Goal: Find contact information: Find contact information

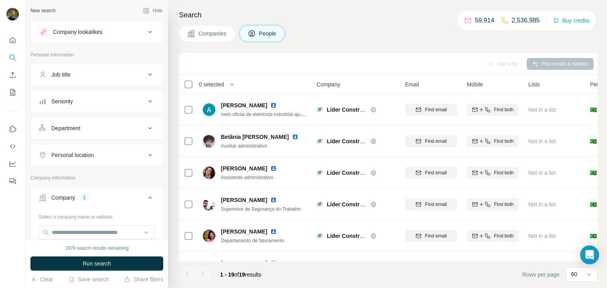
scroll to position [373, 2]
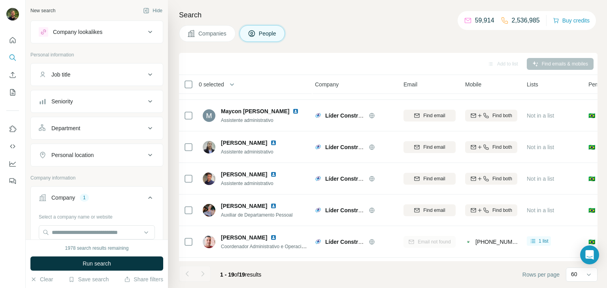
click at [200, 33] on span "Companies" at bounding box center [212, 34] width 29 height 8
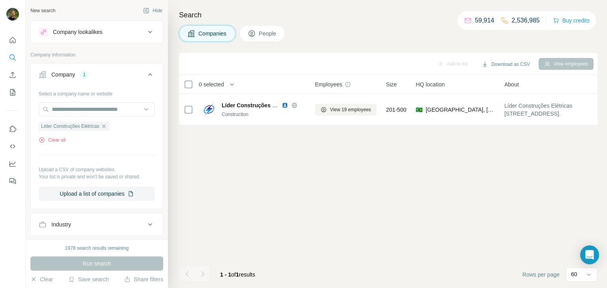
scroll to position [0, 2]
click at [105, 125] on icon "button" at bounding box center [104, 126] width 6 height 6
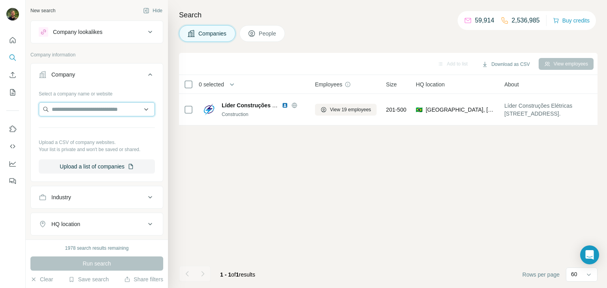
click at [92, 110] on input "text" at bounding box center [97, 109] width 116 height 14
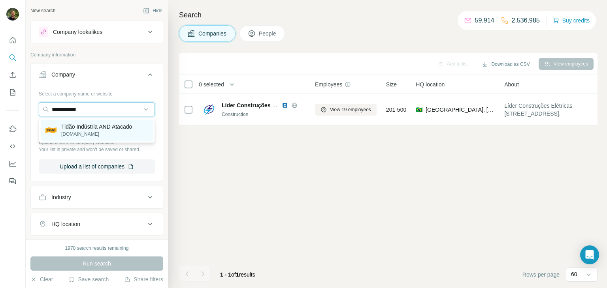
type input "**********"
click at [70, 128] on p "Tidão Indústria AND Atacado" at bounding box center [96, 127] width 71 height 8
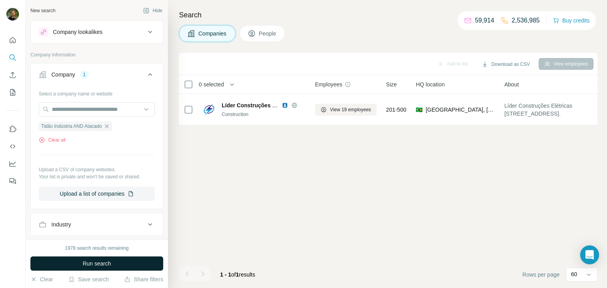
click at [105, 261] on span "Run search" at bounding box center [97, 264] width 28 height 8
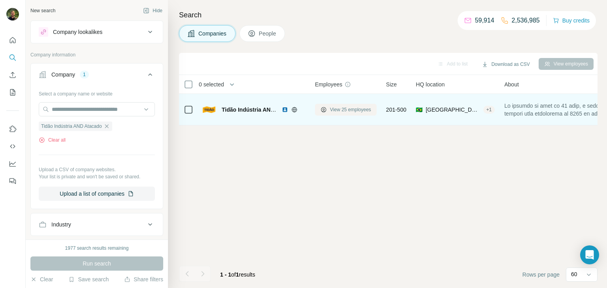
click at [340, 105] on button "View 25 employees" at bounding box center [346, 110] width 62 height 12
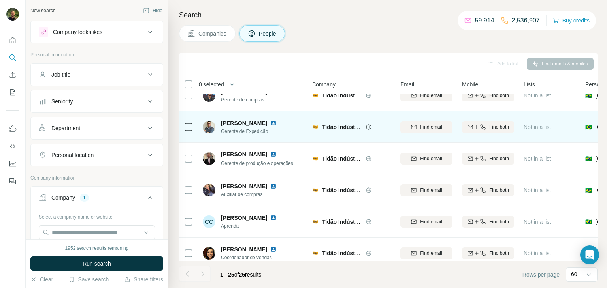
scroll to position [0, 5]
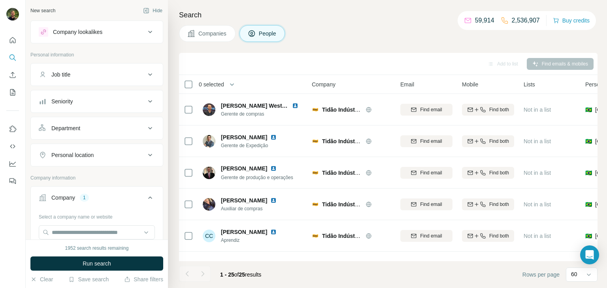
click at [208, 25] on button "Companies" at bounding box center [207, 33] width 56 height 17
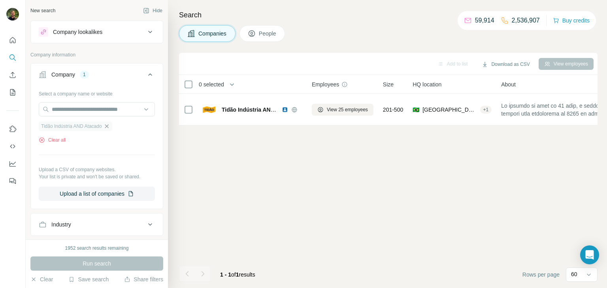
click at [110, 126] on icon "button" at bounding box center [106, 126] width 6 height 6
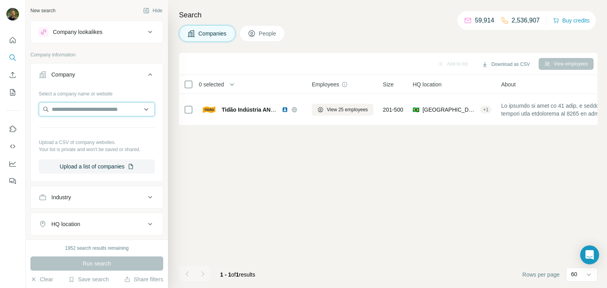
click at [94, 111] on input "text" at bounding box center [97, 109] width 116 height 14
paste input "**********"
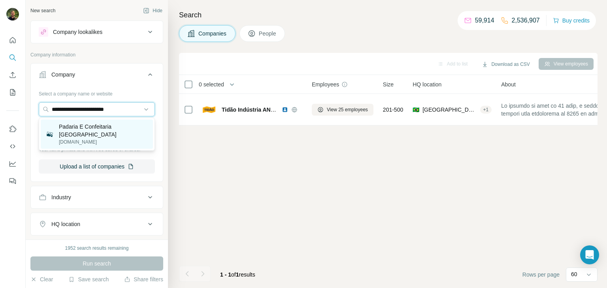
type input "**********"
click at [95, 139] on p "[DOMAIN_NAME]" at bounding box center [103, 142] width 89 height 7
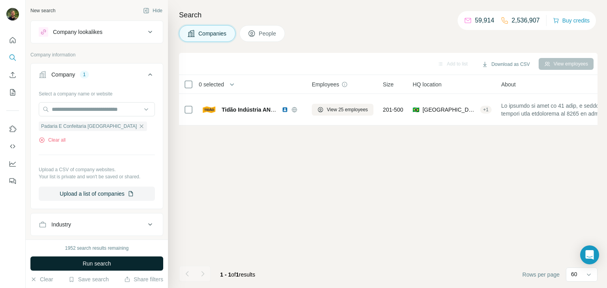
click at [122, 263] on button "Run search" at bounding box center [96, 264] width 133 height 14
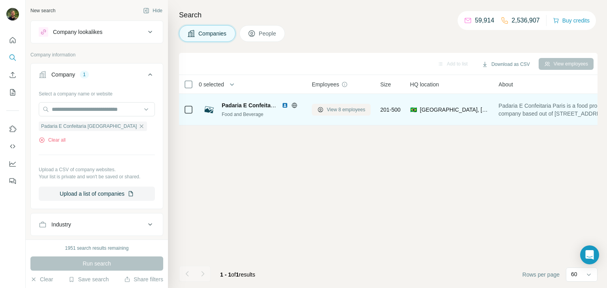
click at [328, 107] on span "View 8 employees" at bounding box center [346, 109] width 38 height 7
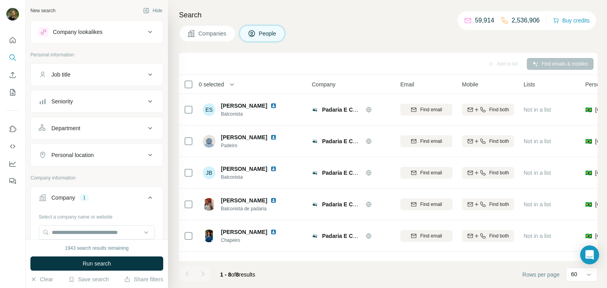
click at [197, 32] on button "Companies" at bounding box center [207, 33] width 56 height 17
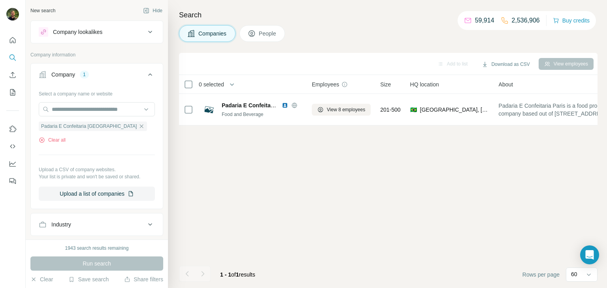
click at [138, 125] on icon "button" at bounding box center [141, 126] width 6 height 6
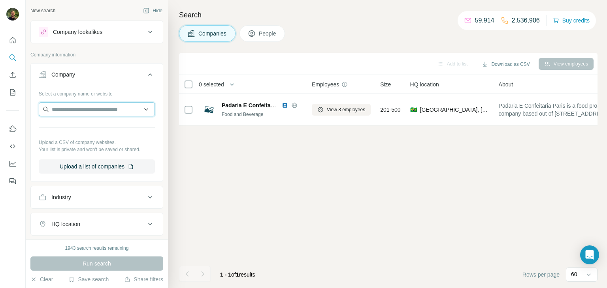
click at [94, 110] on input "text" at bounding box center [97, 109] width 116 height 14
paste input "**********"
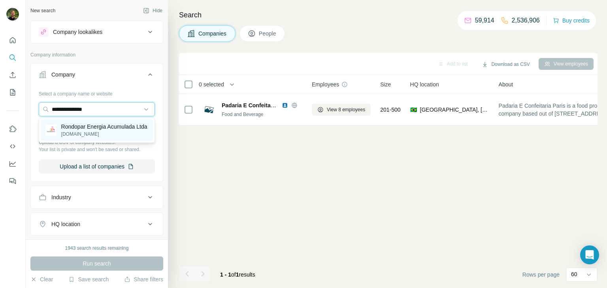
type input "**********"
click at [76, 129] on p "Rondopar Energia Acumulada Ltda" at bounding box center [104, 127] width 86 height 8
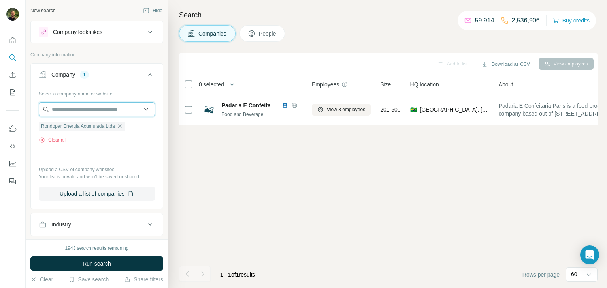
click at [67, 113] on input "text" at bounding box center [97, 109] width 116 height 14
paste input "**********"
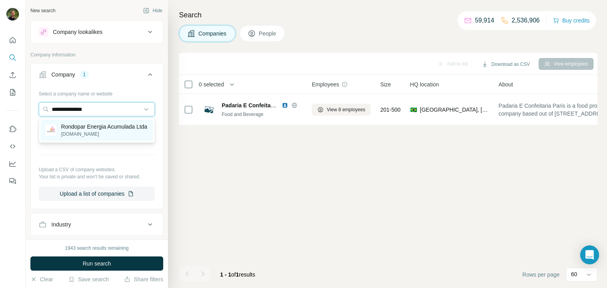
type input "**********"
click at [88, 130] on p "Rondopar Energia Acumulada Ltda" at bounding box center [104, 127] width 86 height 8
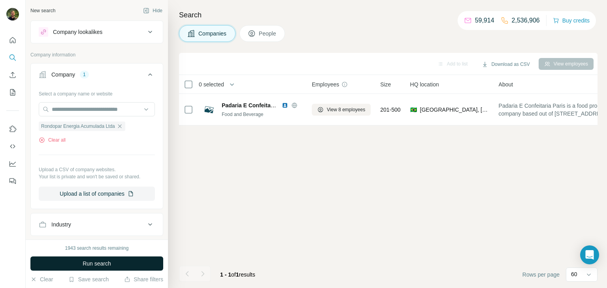
click at [102, 262] on span "Run search" at bounding box center [97, 264] width 28 height 8
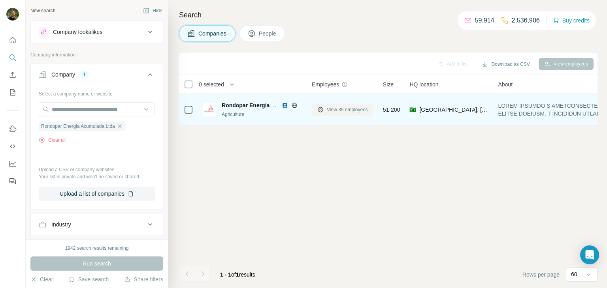
click at [338, 111] on span "View 39 employees" at bounding box center [347, 109] width 41 height 7
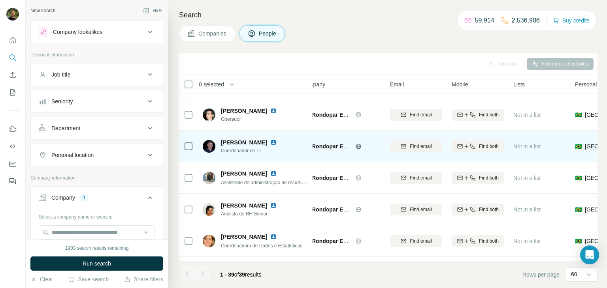
scroll to position [976, 15]
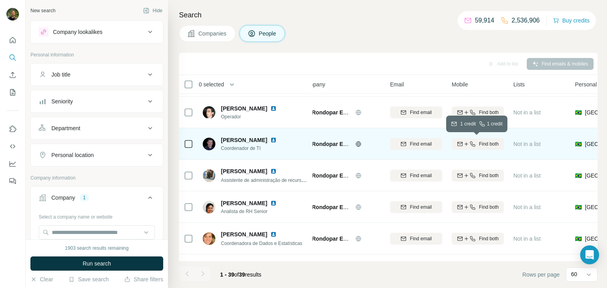
click at [465, 147] on div "Find both" at bounding box center [477, 144] width 52 height 7
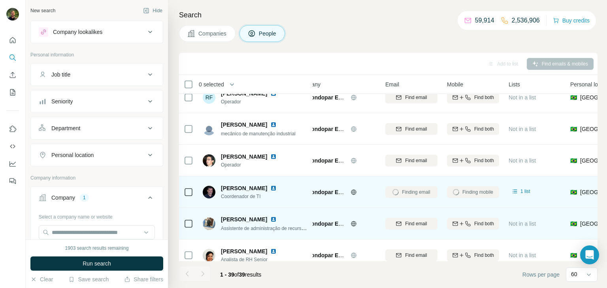
scroll to position [922, 20]
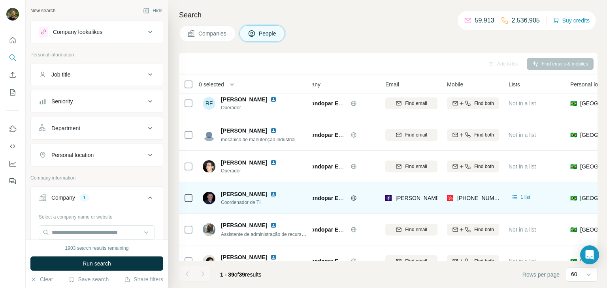
click at [525, 203] on div "1 list" at bounding box center [520, 199] width 24 height 12
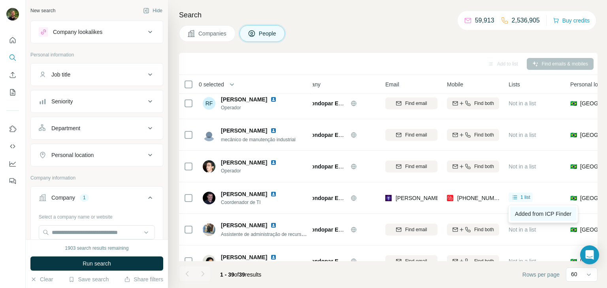
click at [524, 216] on span "Added from ICP Finder" at bounding box center [543, 214] width 56 height 6
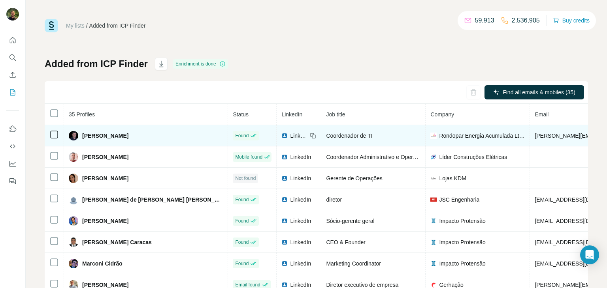
click at [534, 136] on span "[PERSON_NAME][EMAIL_ADDRESS][DOMAIN_NAME]" at bounding box center [603, 136] width 139 height 6
copy span "[PERSON_NAME][EMAIL_ADDRESS][DOMAIN_NAME]"
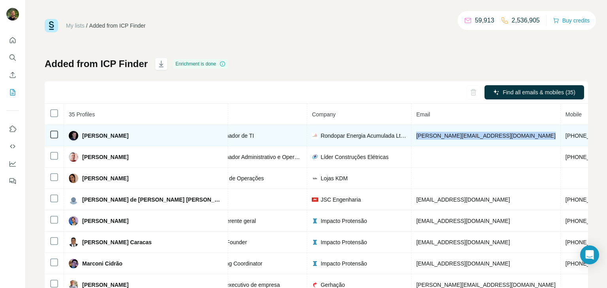
scroll to position [0, 120]
click at [564, 137] on span "[PHONE_NUMBER]" at bounding box center [589, 136] width 50 height 6
copy span "[PHONE_NUMBER]"
